Goal: Information Seeking & Learning: Understand process/instructions

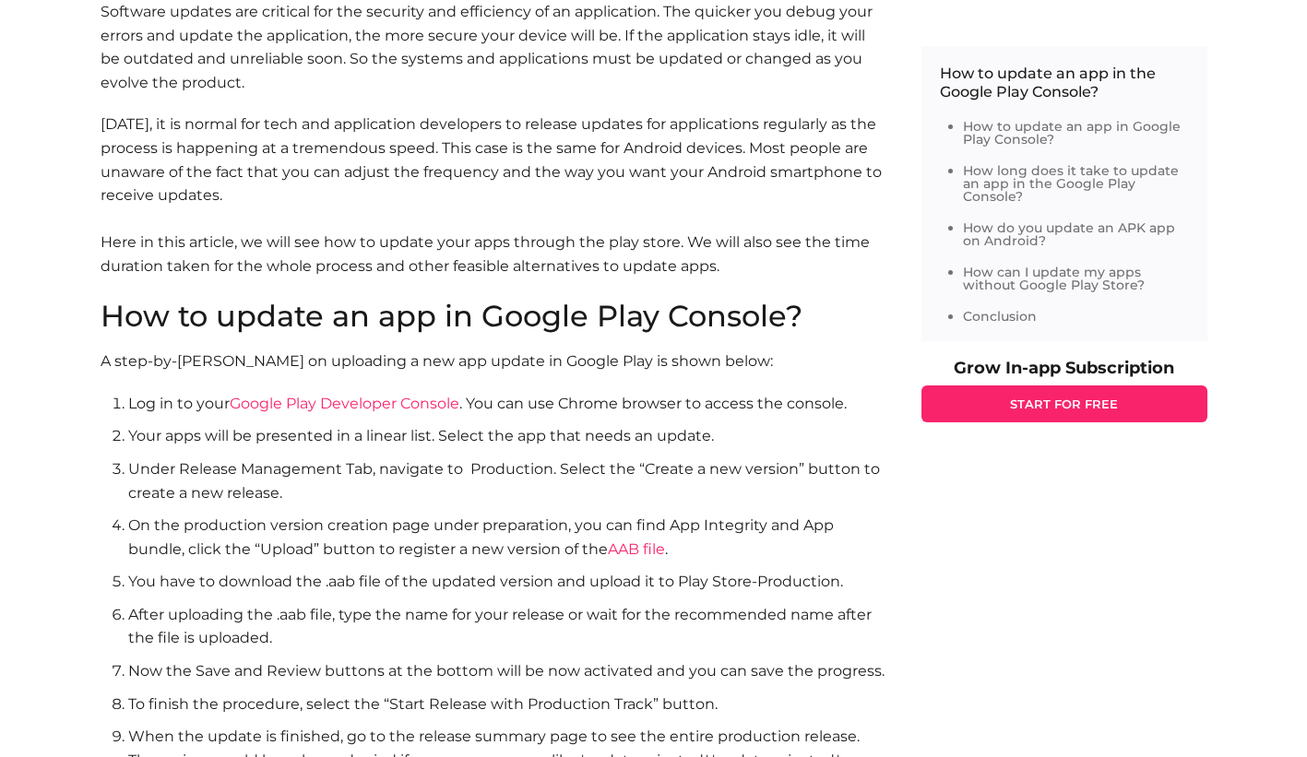
scroll to position [1107, 0]
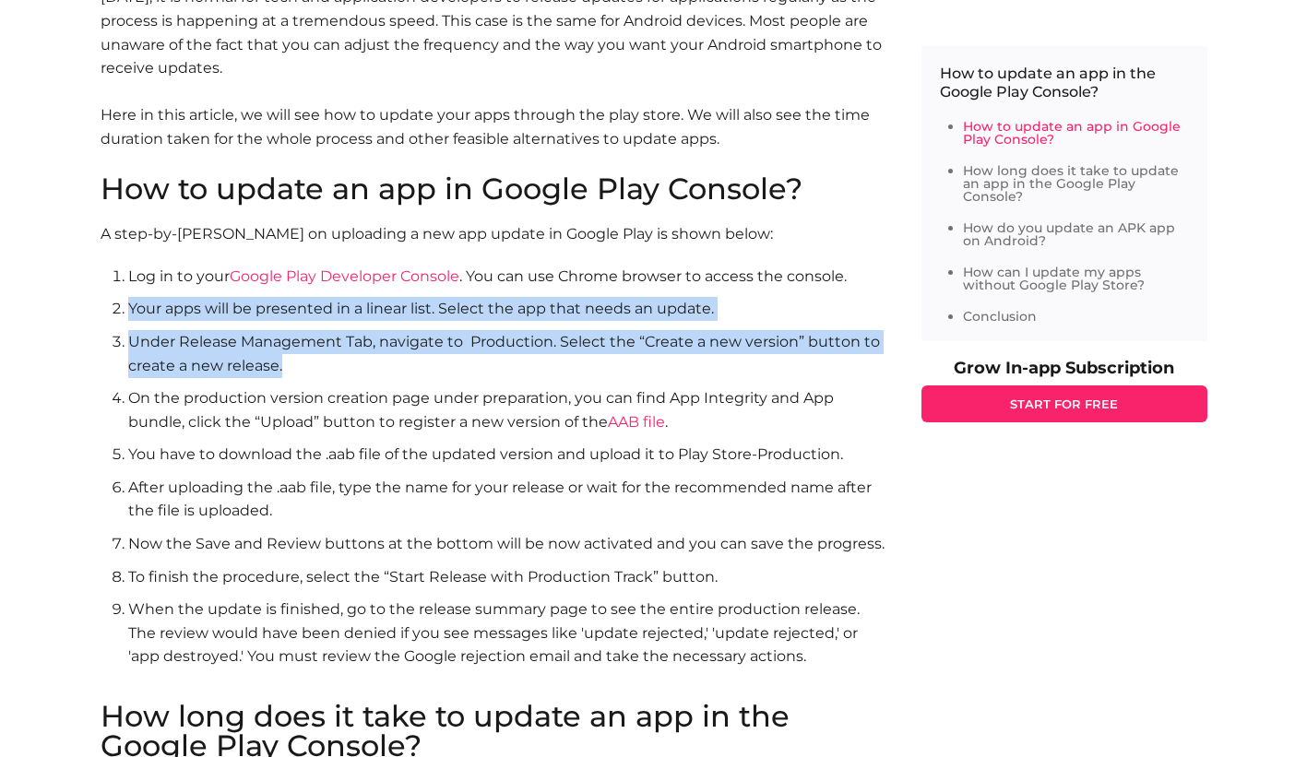
drag, startPoint x: 127, startPoint y: 310, endPoint x: 301, endPoint y: 364, distance: 181.8
click at [301, 364] on ol "Log in to your Google Play Developer Console . You can use Chrome browser to ac…" at bounding box center [493, 479] width 784 height 428
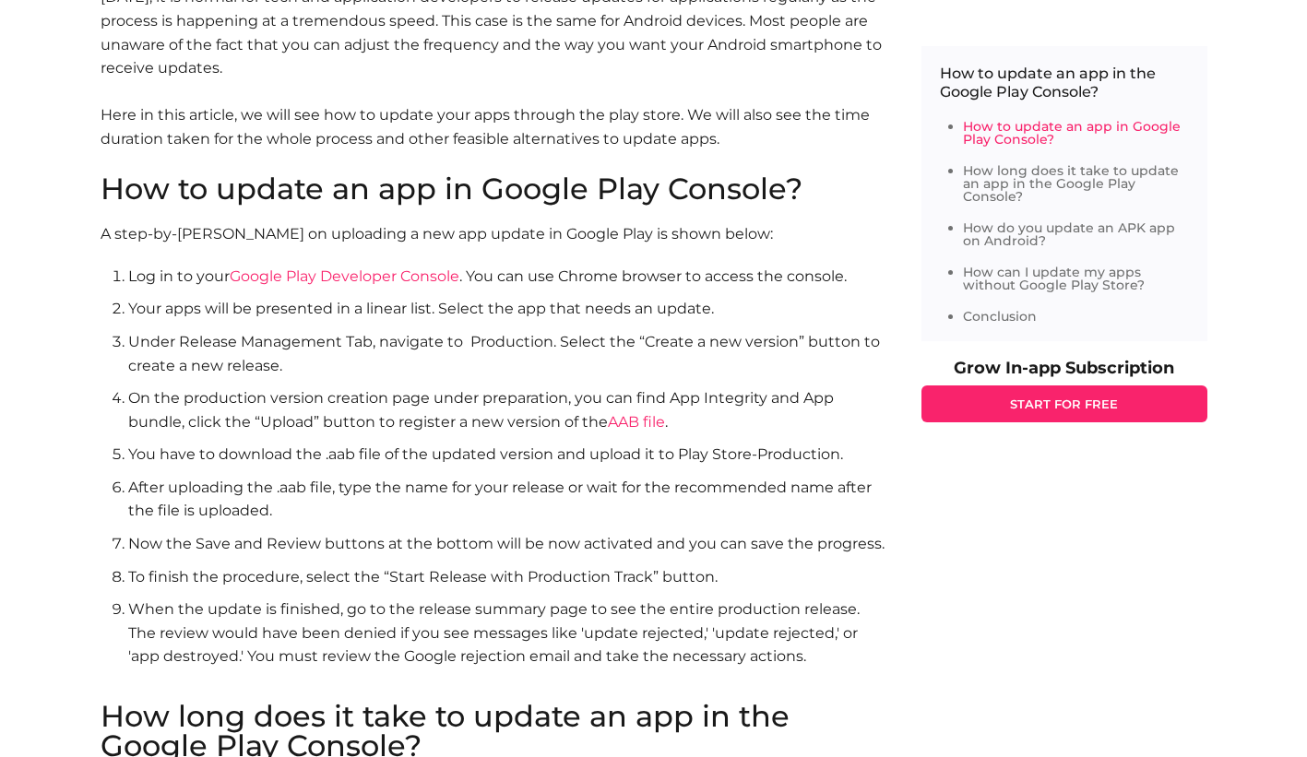
click at [189, 397] on li "On the production version creation page under preparation, you can find App Int…" at bounding box center [506, 410] width 757 height 47
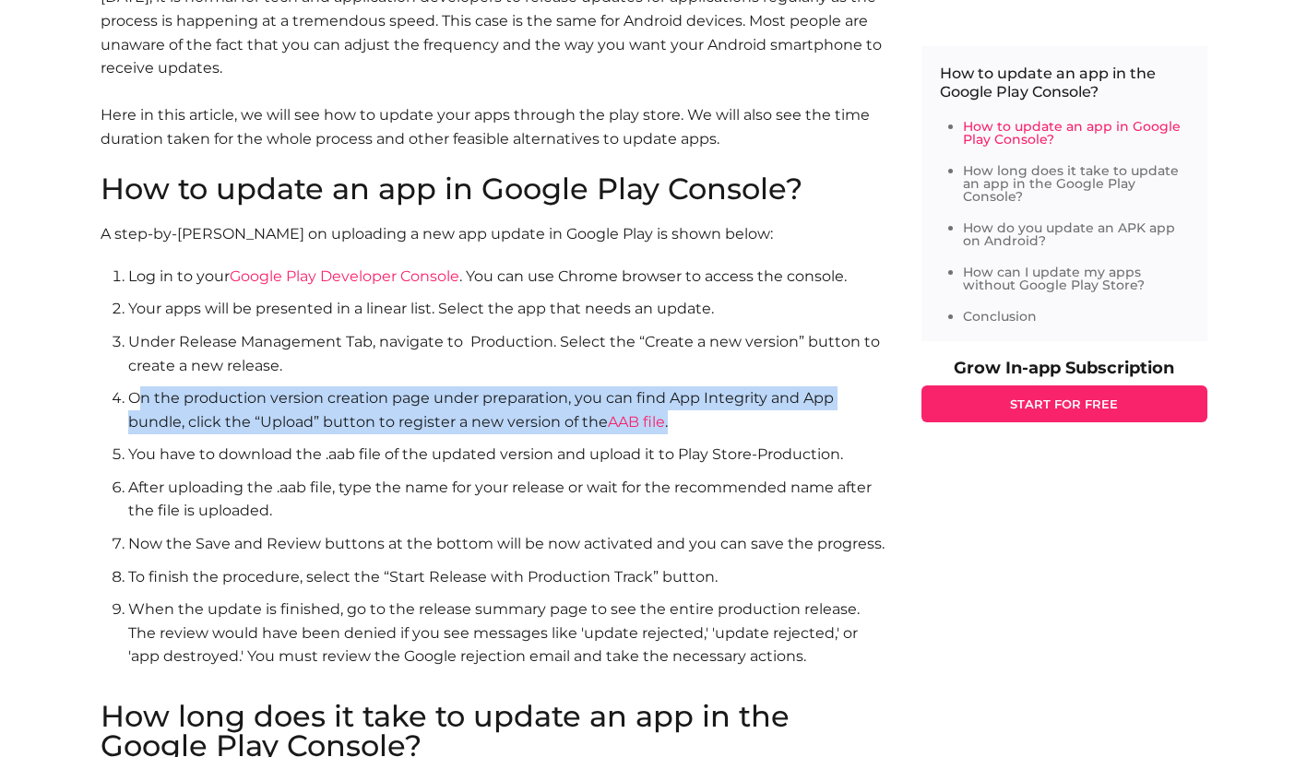
drag, startPoint x: 139, startPoint y: 399, endPoint x: 676, endPoint y: 417, distance: 537.2
click at [676, 417] on li "On the production version creation page under preparation, you can find App Int…" at bounding box center [506, 410] width 757 height 47
click at [679, 417] on li "On the production version creation page under preparation, you can find App Int…" at bounding box center [506, 410] width 757 height 47
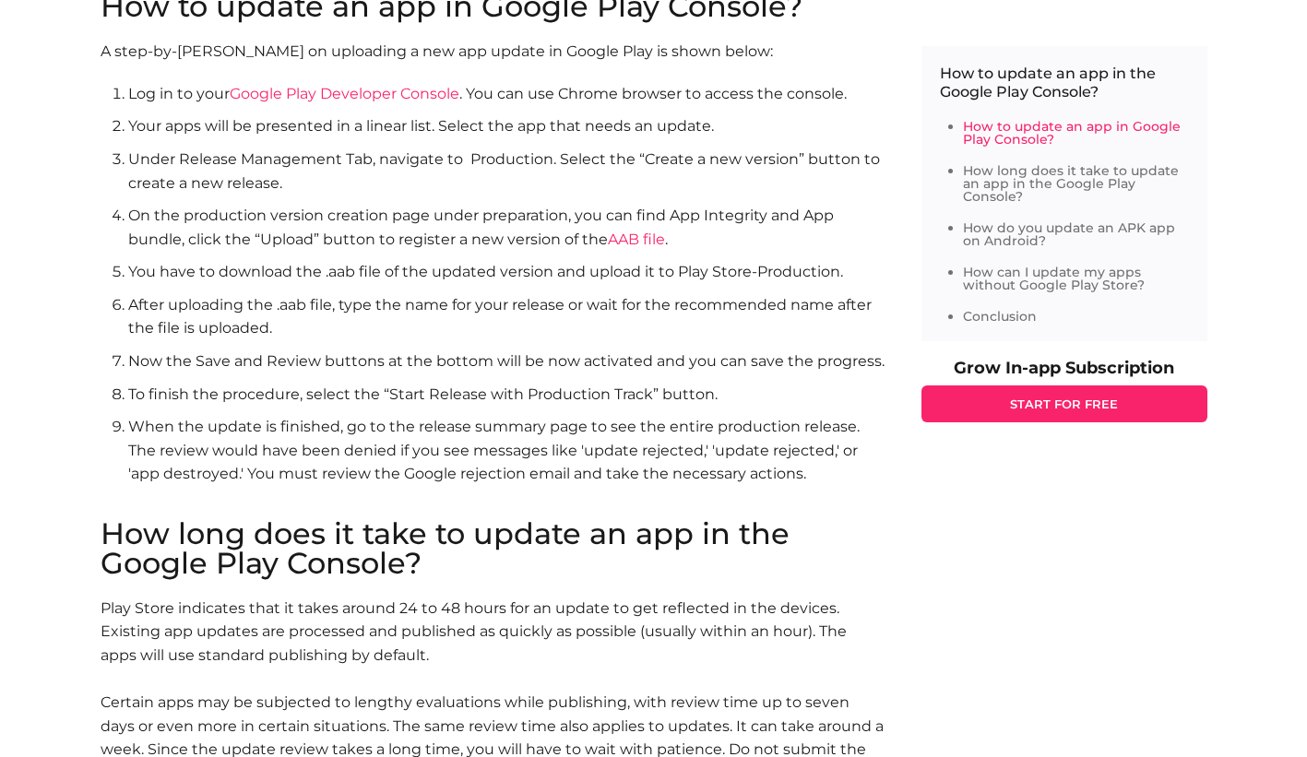
scroll to position [1292, 0]
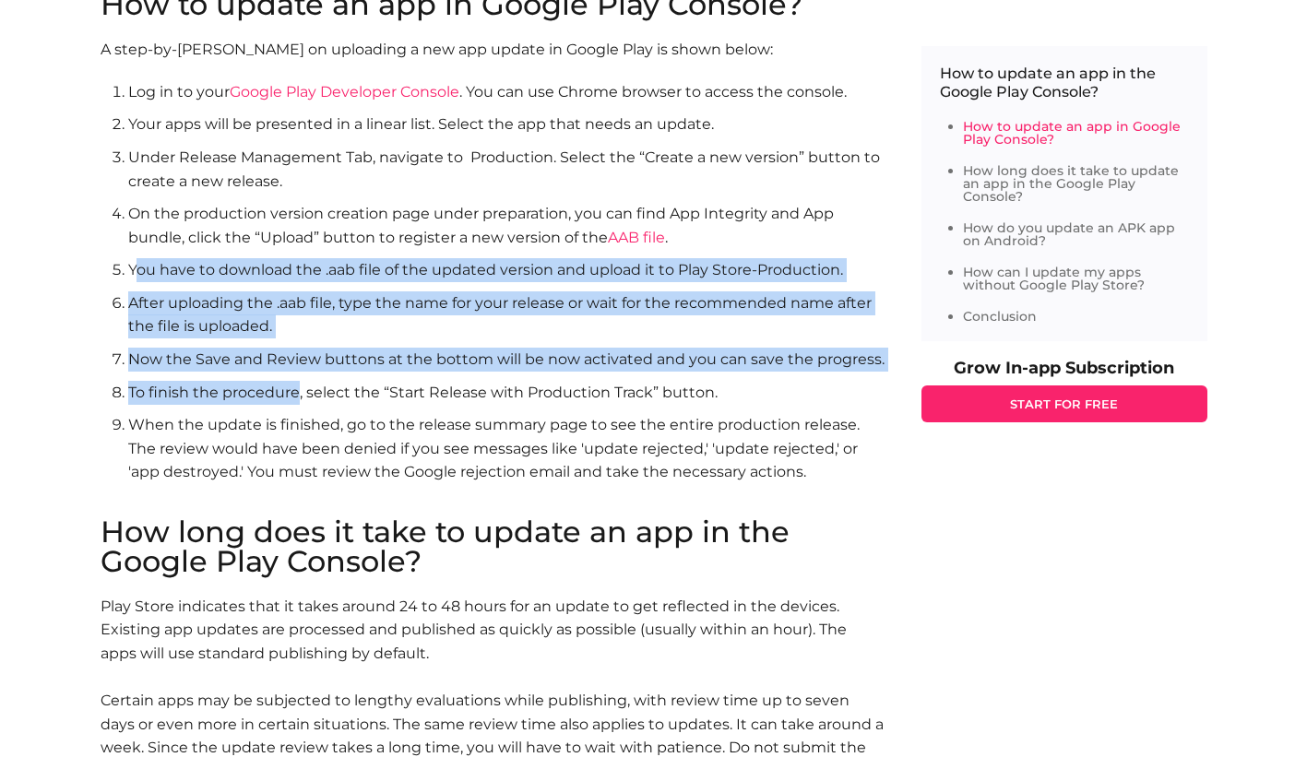
drag, startPoint x: 135, startPoint y: 269, endPoint x: 296, endPoint y: 382, distance: 196.8
click at [296, 382] on ol "Log in to your Google Play Developer Console . You can use Chrome browser to ac…" at bounding box center [493, 294] width 784 height 428
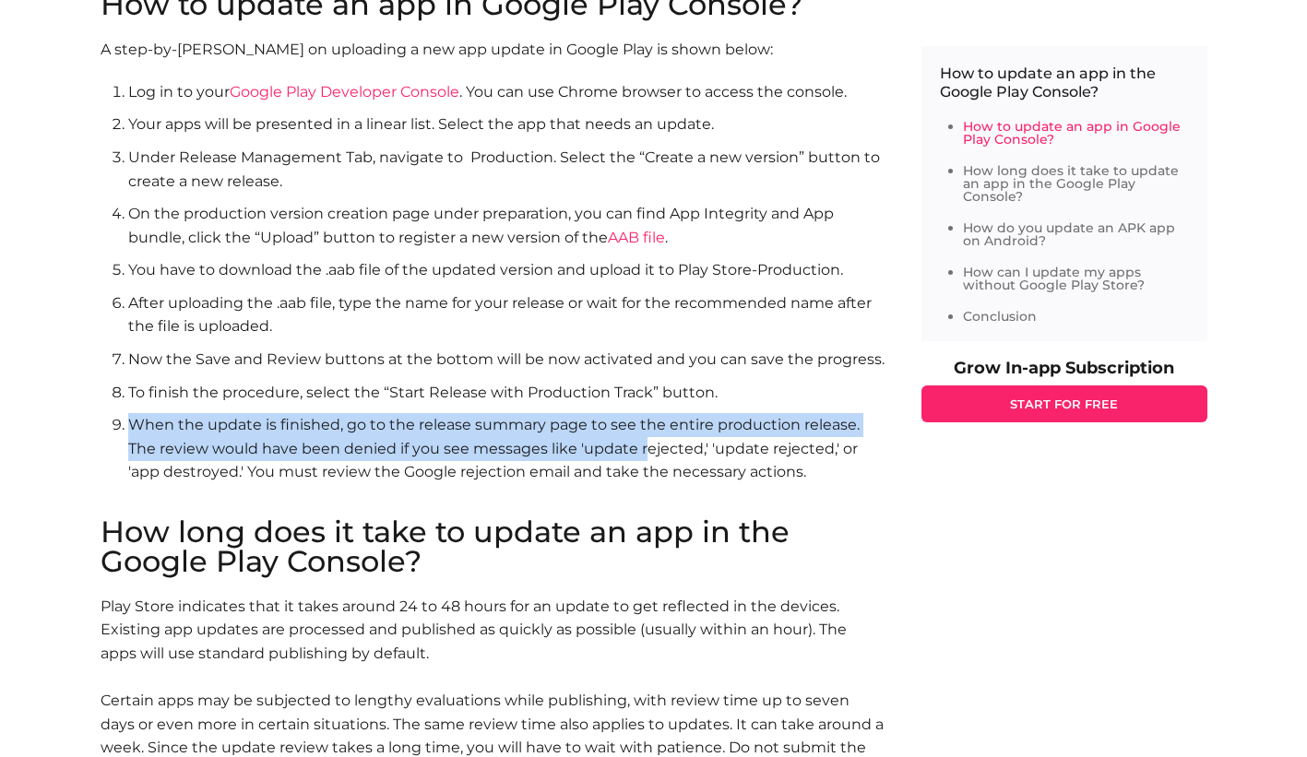
drag, startPoint x: 125, startPoint y: 431, endPoint x: 554, endPoint y: 399, distance: 430.2
click at [581, 429] on li "When the update is finished, go to the release summary page to see the entire p…" at bounding box center [506, 460] width 757 height 94
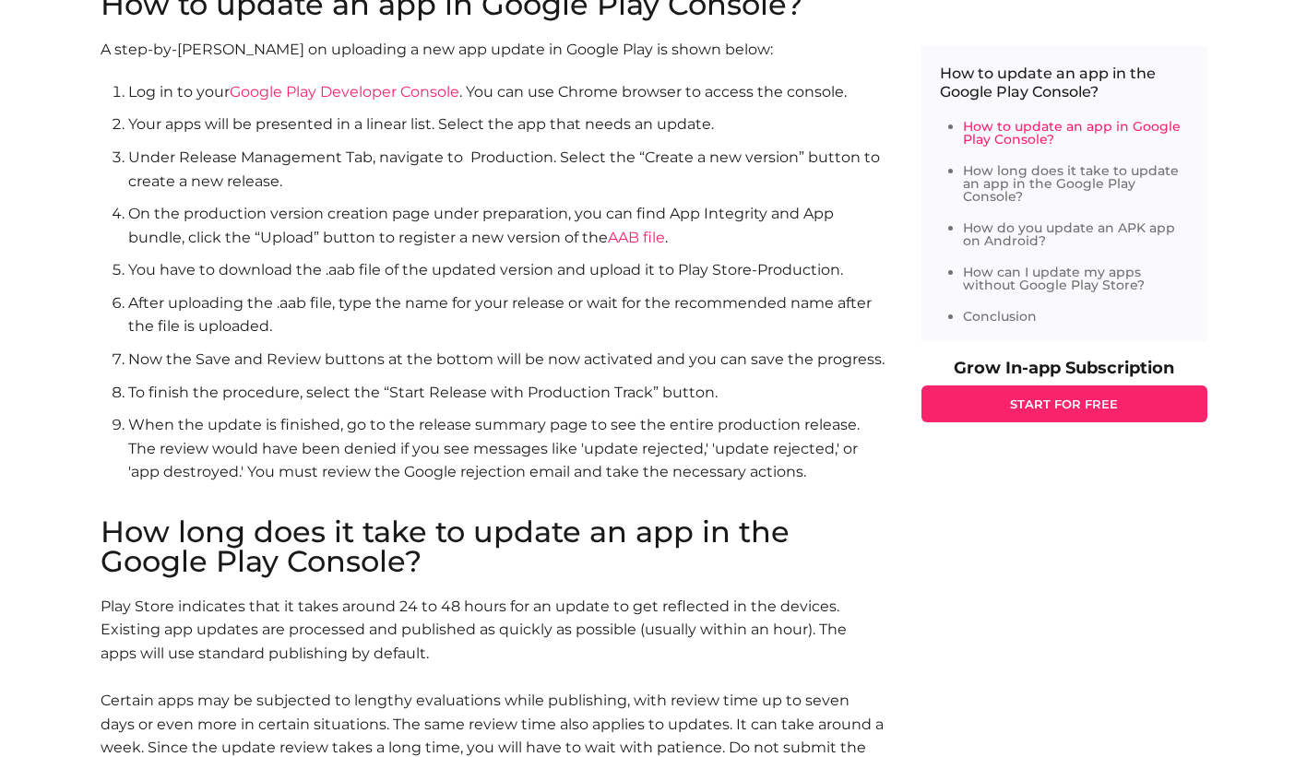
click at [554, 399] on li "To finish the procedure, select the “Start Release with Production Track” butto…" at bounding box center [506, 393] width 757 height 24
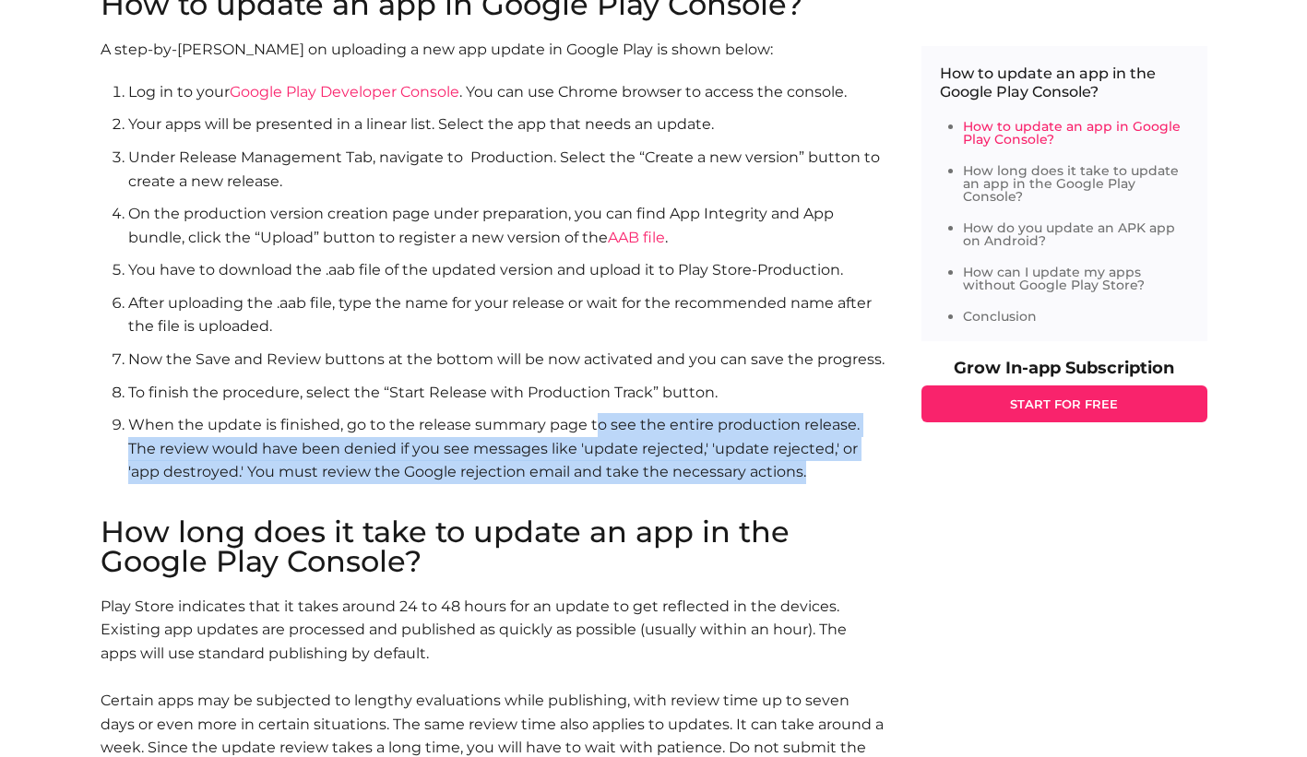
drag, startPoint x: 602, startPoint y: 432, endPoint x: 783, endPoint y: 483, distance: 188.1
click at [783, 483] on li "When the update is finished, go to the release summary page to see the entire p…" at bounding box center [506, 460] width 757 height 94
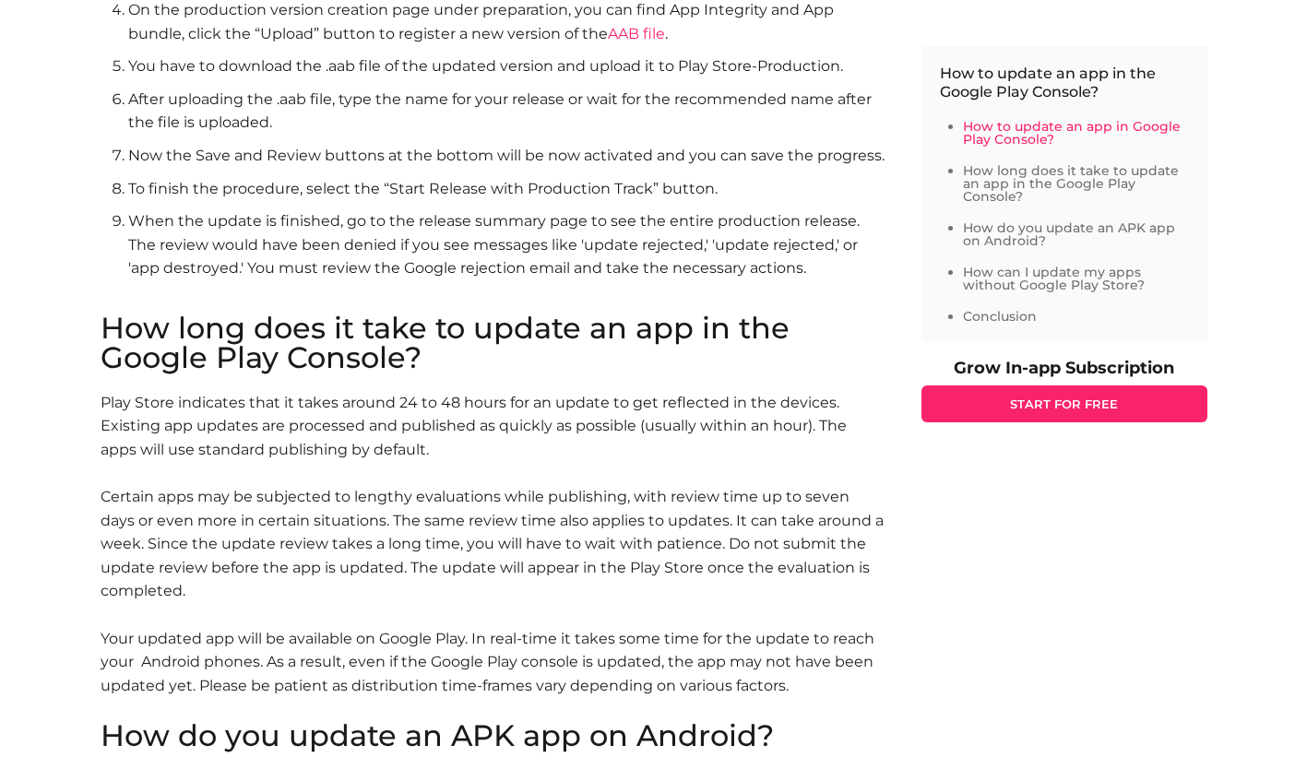
scroll to position [1568, 0]
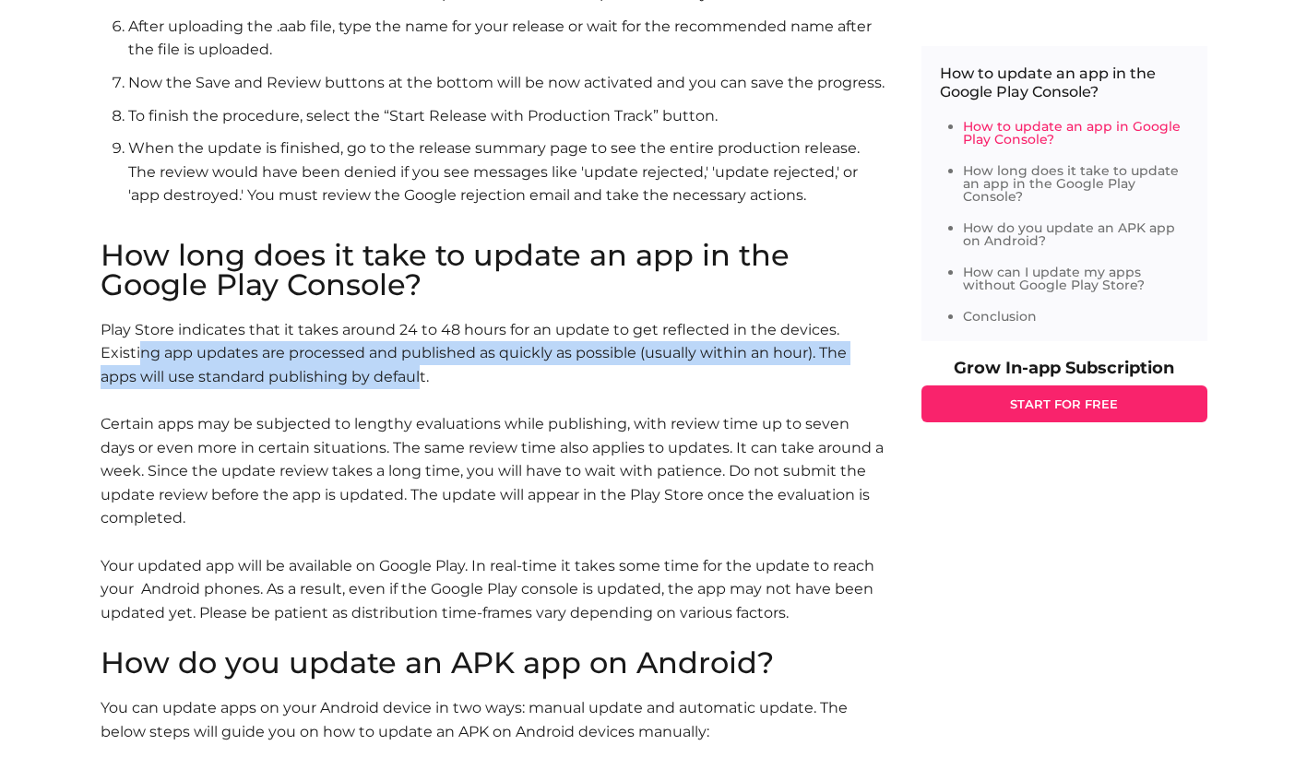
drag, startPoint x: 142, startPoint y: 349, endPoint x: 418, endPoint y: 380, distance: 277.6
click at [418, 380] on p "Play Store indicates that it takes around 24 to 48 hours for an update to get r…" at bounding box center [493, 483] width 784 height 330
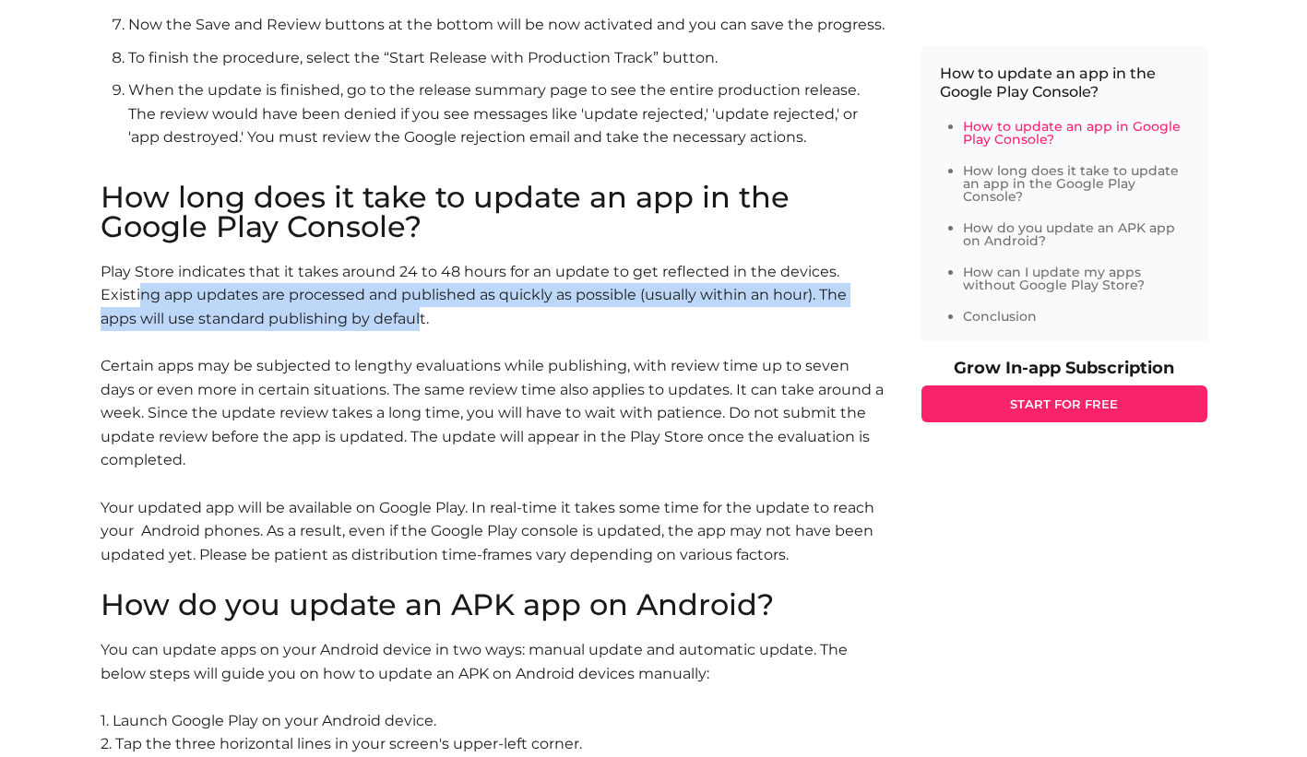
scroll to position [1661, 0]
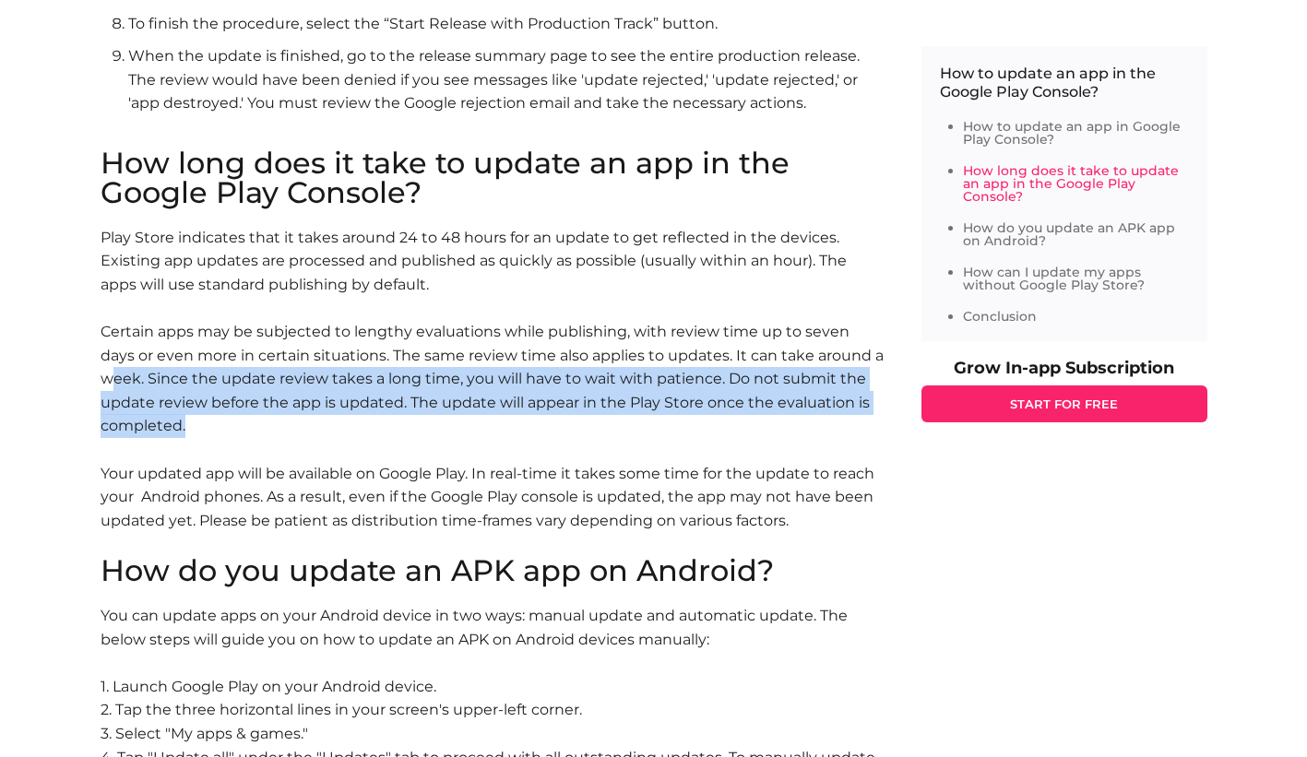
drag, startPoint x: 113, startPoint y: 385, endPoint x: 231, endPoint y: 418, distance: 121.8
click at [231, 418] on p "Play Store indicates that it takes around 24 to 48 hours for an update to get r…" at bounding box center [493, 391] width 784 height 330
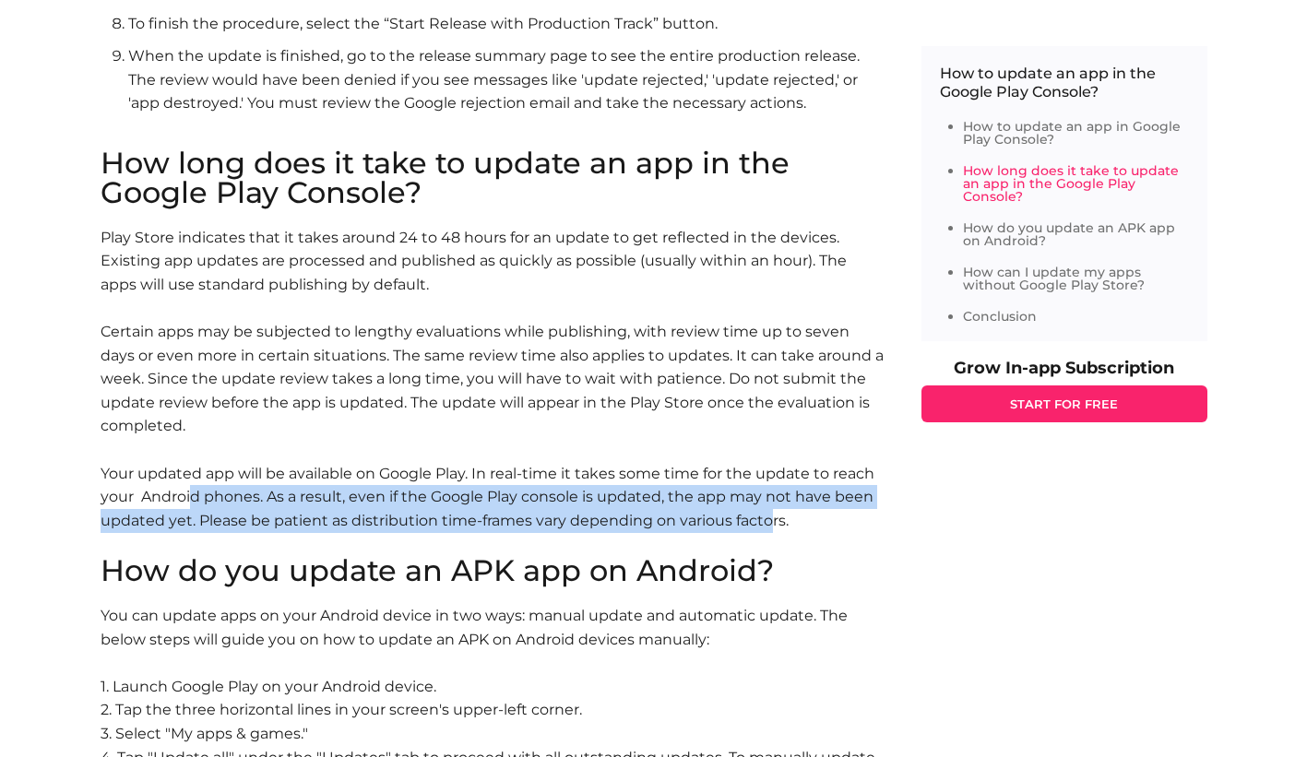
drag, startPoint x: 189, startPoint y: 493, endPoint x: 459, endPoint y: 548, distance: 275.9
click at [746, 532] on p "Play Store indicates that it takes around 24 to 48 hours for an update to get r…" at bounding box center [493, 391] width 784 height 330
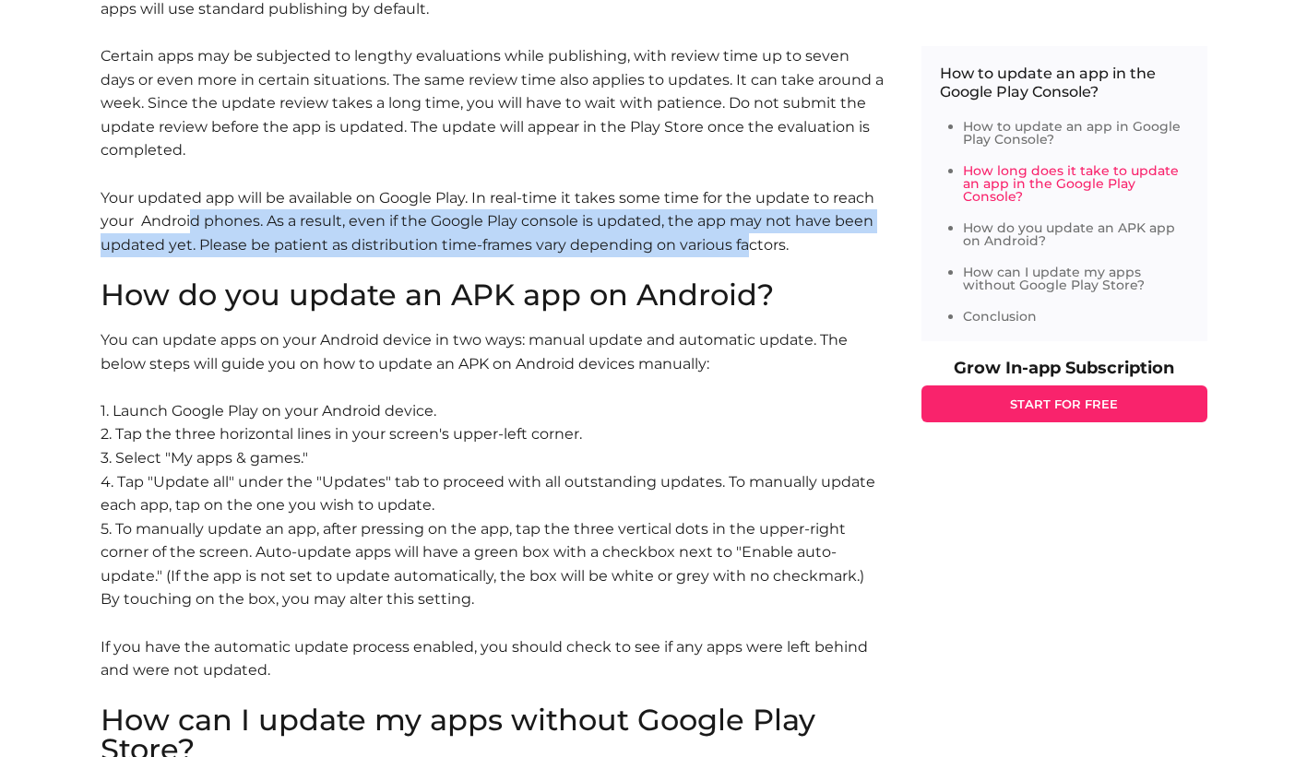
scroll to position [1937, 0]
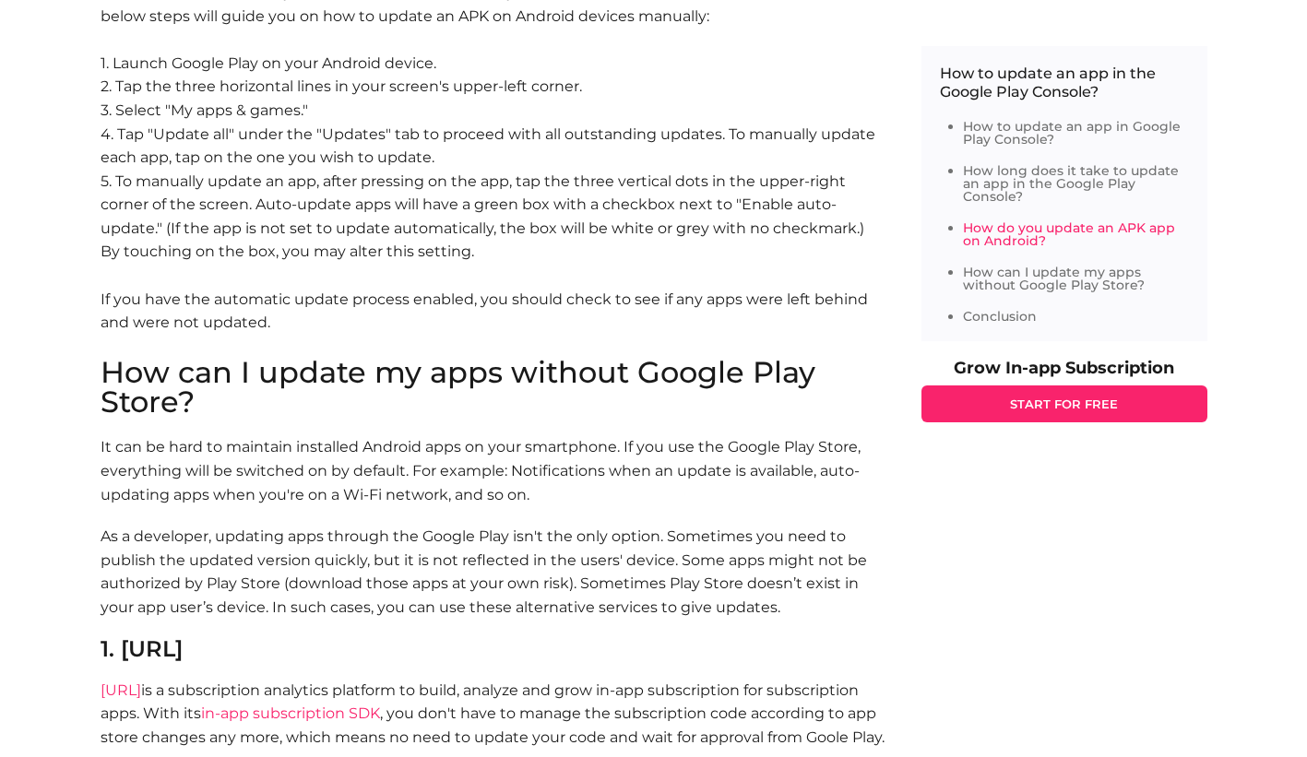
scroll to position [2491, 0]
